Goal: Transaction & Acquisition: Purchase product/service

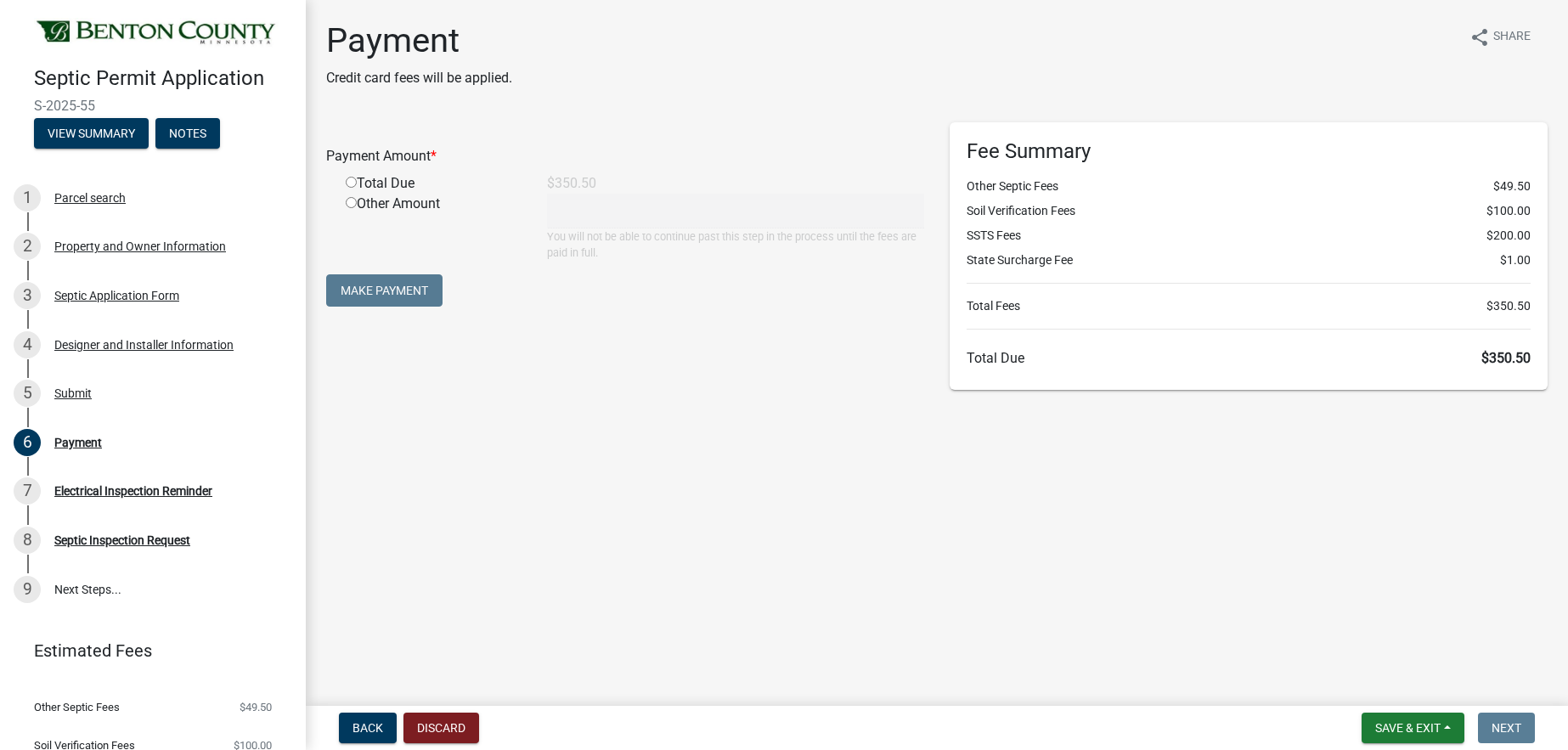
click at [354, 183] on input "radio" at bounding box center [351, 182] width 11 height 11
radio input "true"
type input "350.5"
click at [372, 286] on button "Make Payment" at bounding box center [383, 290] width 116 height 32
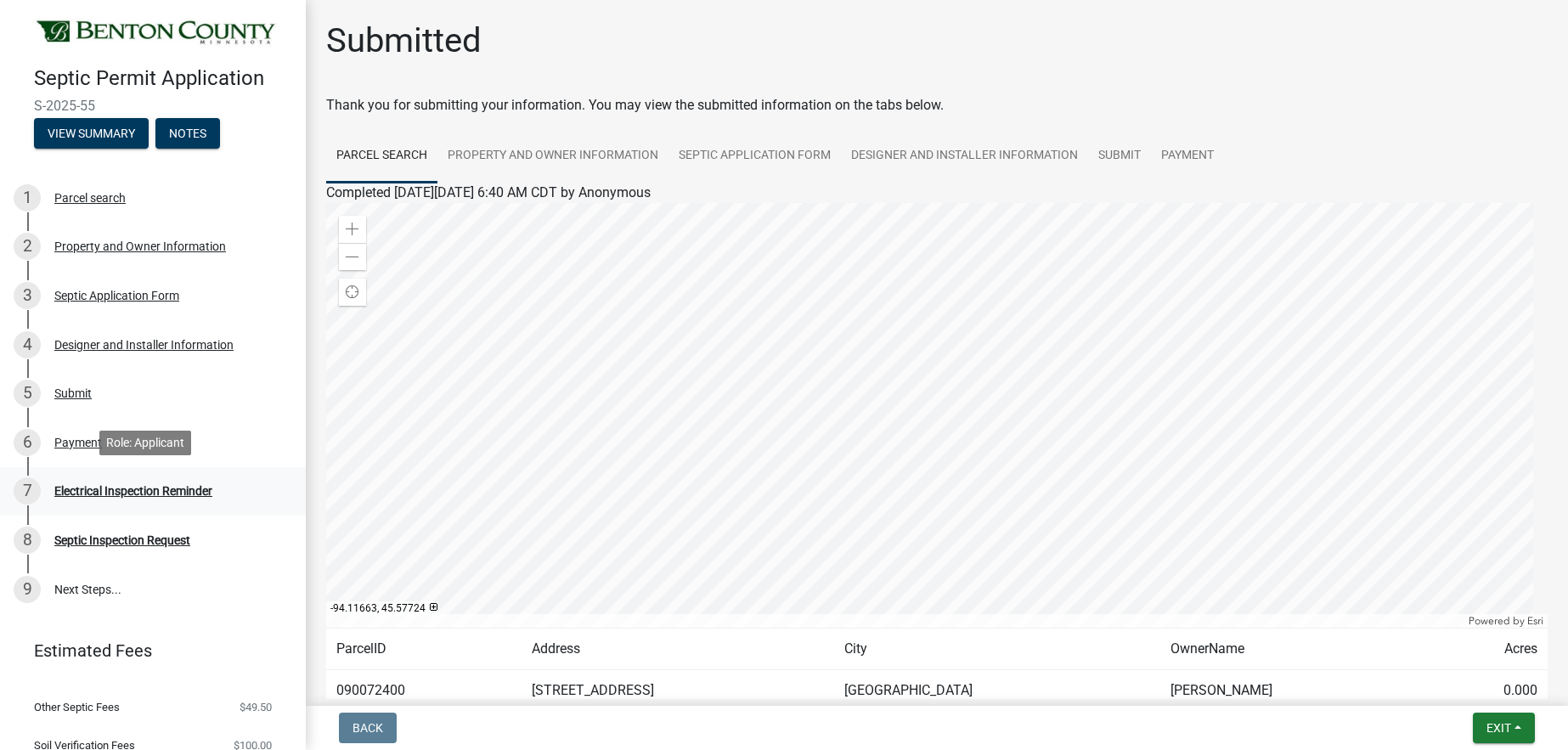
click at [67, 489] on div "Electrical Inspection Reminder" at bounding box center [133, 490] width 158 height 12
click at [25, 487] on div "7" at bounding box center [27, 491] width 27 height 27
click at [190, 491] on div "Electrical Inspection Reminder" at bounding box center [133, 490] width 158 height 12
click at [151, 540] on div "Septic Inspection Request" at bounding box center [122, 539] width 136 height 12
click at [1487, 726] on span "Exit" at bounding box center [1498, 727] width 25 height 14
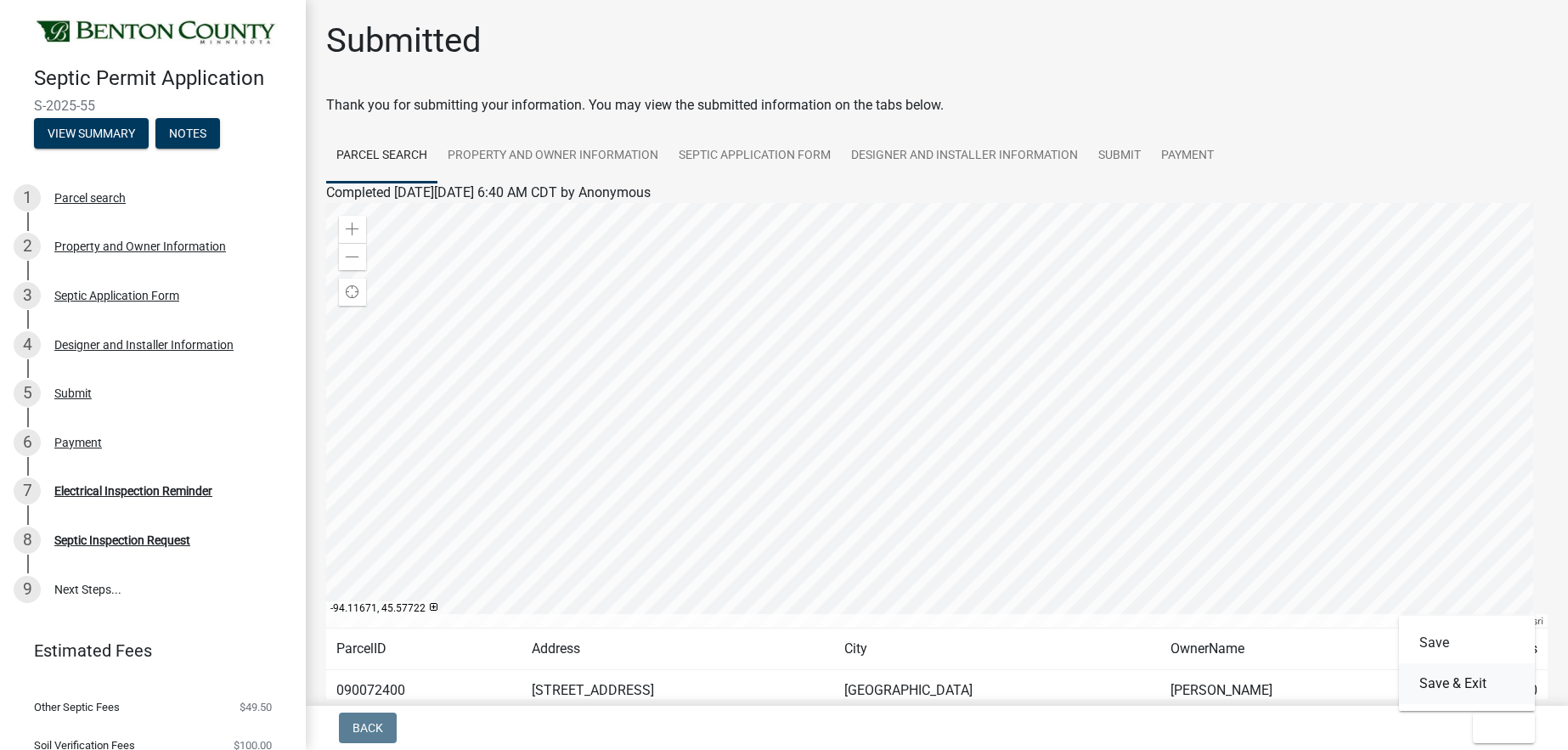
click at [1431, 687] on button "Save & Exit" at bounding box center [1467, 683] width 136 height 41
